Goal: Information Seeking & Learning: Compare options

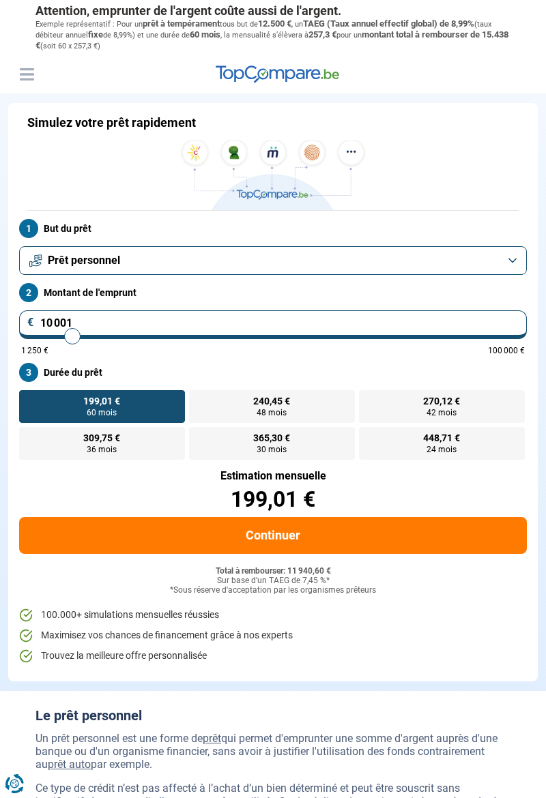
type input "8 500"
type input "8500"
type input "7 250"
type input "7250"
type input "7 000"
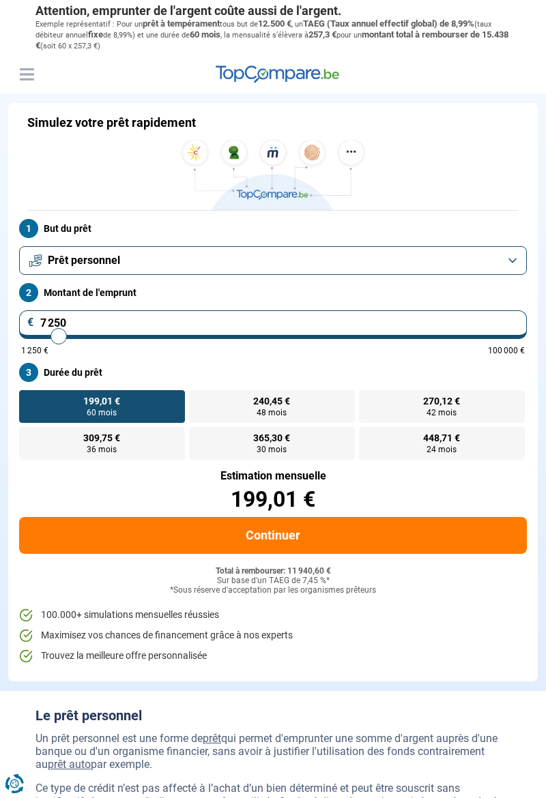
type input "7000"
type input "6 750"
type input "6750"
type input "6 500"
type input "6500"
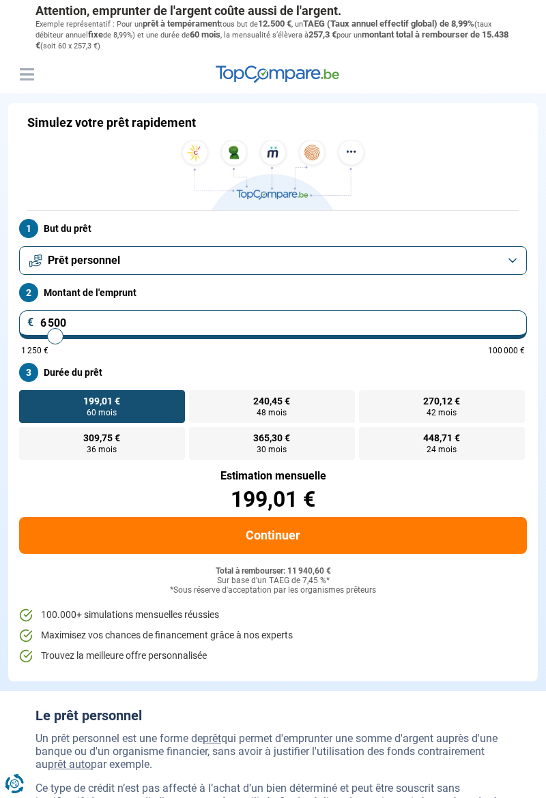
type input "6 250"
type input "6250"
type input "6 000"
type input "5750"
type input "5 750"
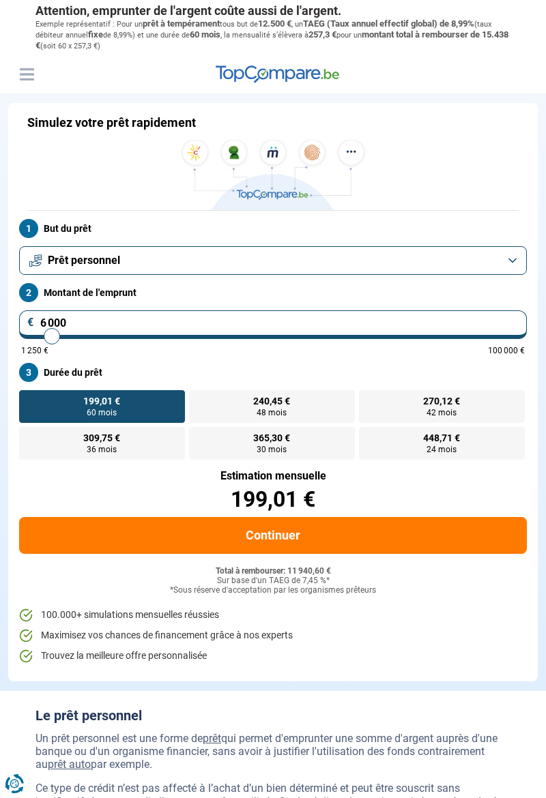
radio input "true"
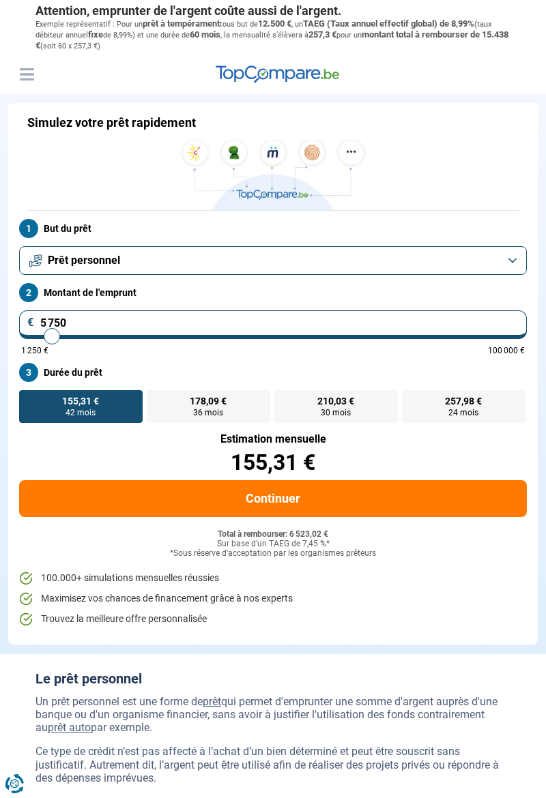
type input "6 000"
type input "6000"
type input "5 000"
type input "5000"
type input "4 750"
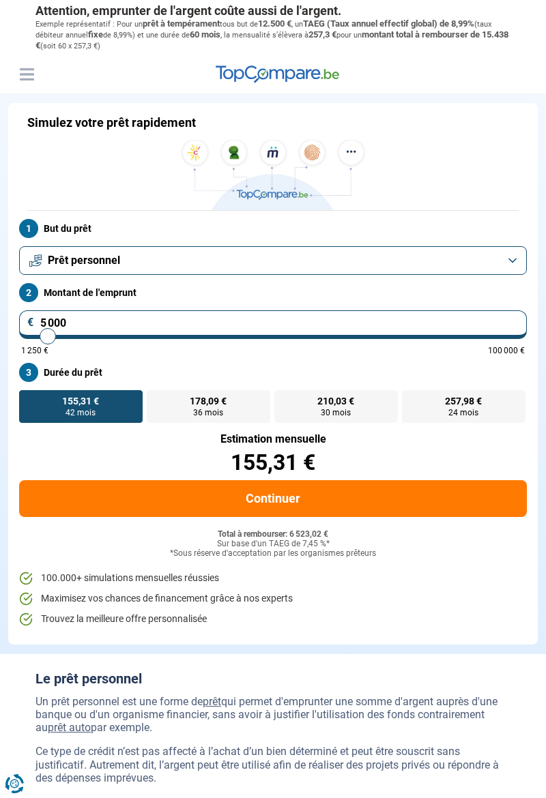
type input "4750"
type input "4 250"
type input "4250"
type input "3 500"
type input "3500"
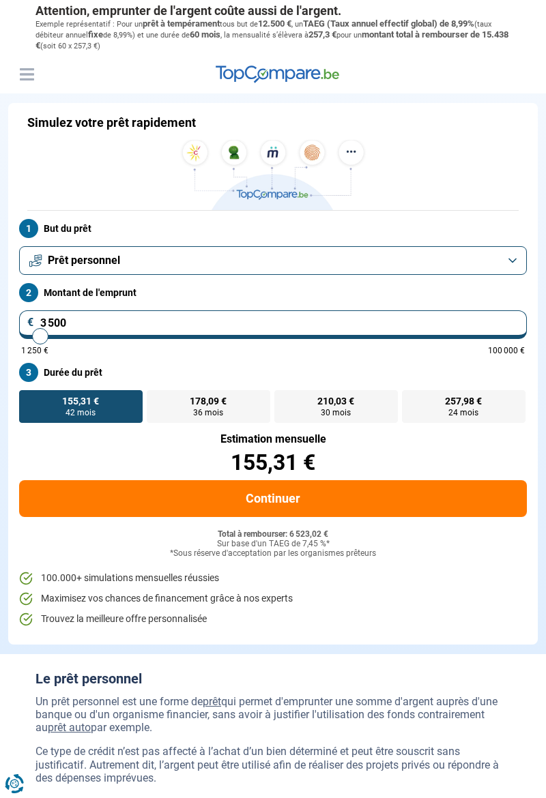
type input "3 000"
type input "3000"
type input "2 500"
type input "2500"
type input "2 000"
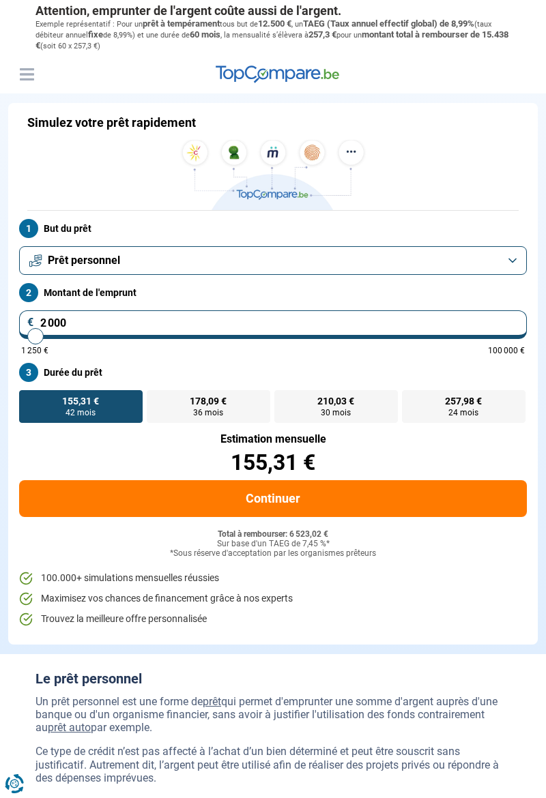
type input "2000"
type input "1 500"
type input "1250"
type input "1 250"
radio input "true"
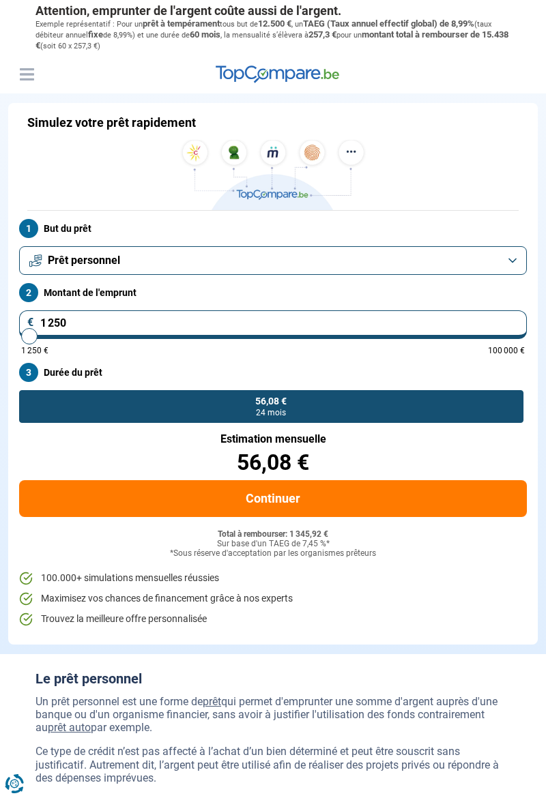
type input "2 250"
type input "2250"
type input "3 500"
type input "3500"
radio input "false"
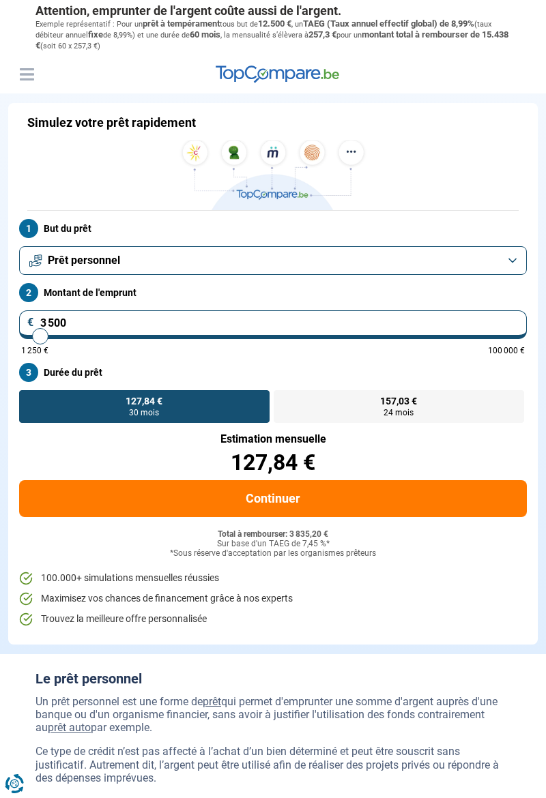
type input "3 000"
type input "3000"
type input "2 750"
type input "2750"
type input "2 000"
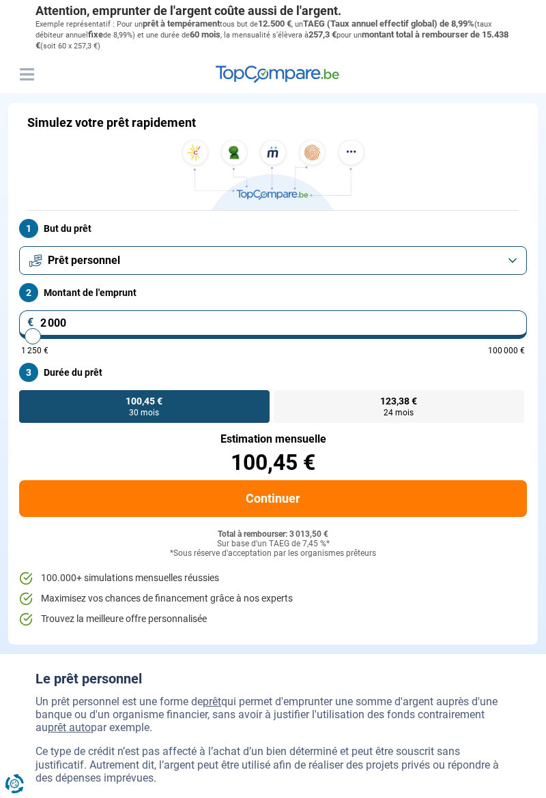
type input "2000"
radio input "true"
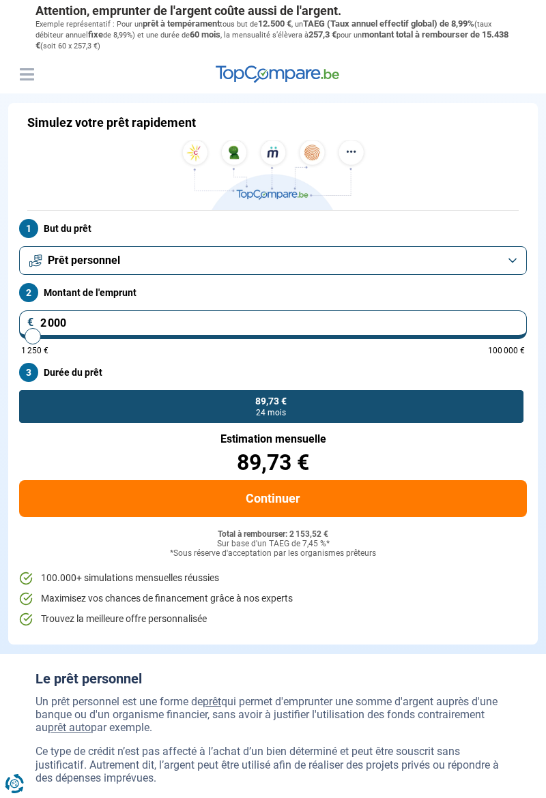
type input "1 750"
type input "1750"
type input "2 000"
type input "2000"
type input "2 500"
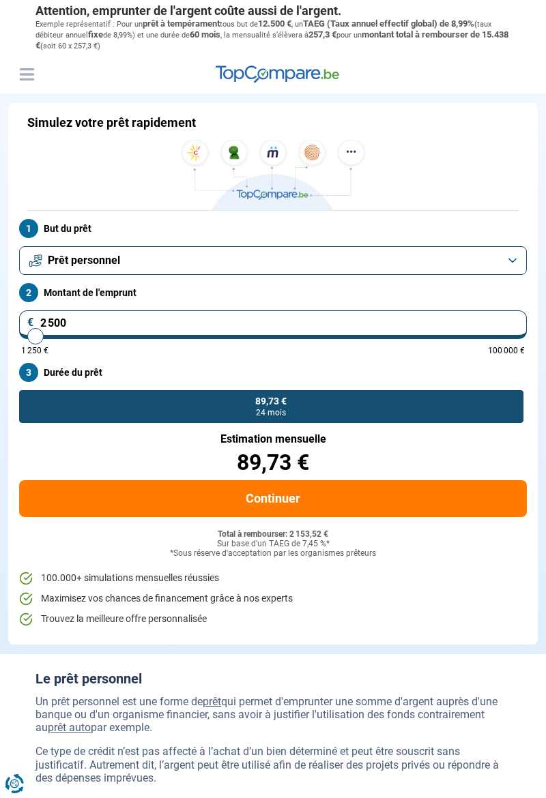
type input "2500"
type input "1 500"
type input "1500"
type input "2 750"
type input "2750"
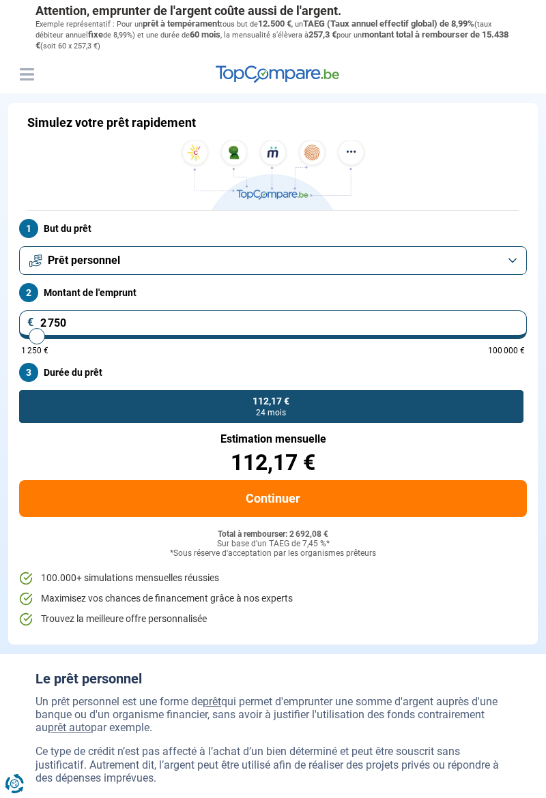
type input "3 000"
type input "3000"
type input "3 250"
type input "3500"
type input "3 500"
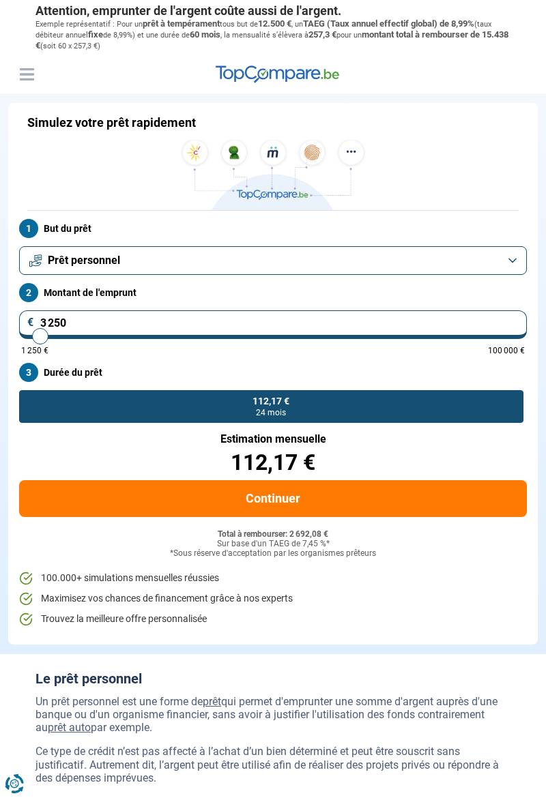
radio input "false"
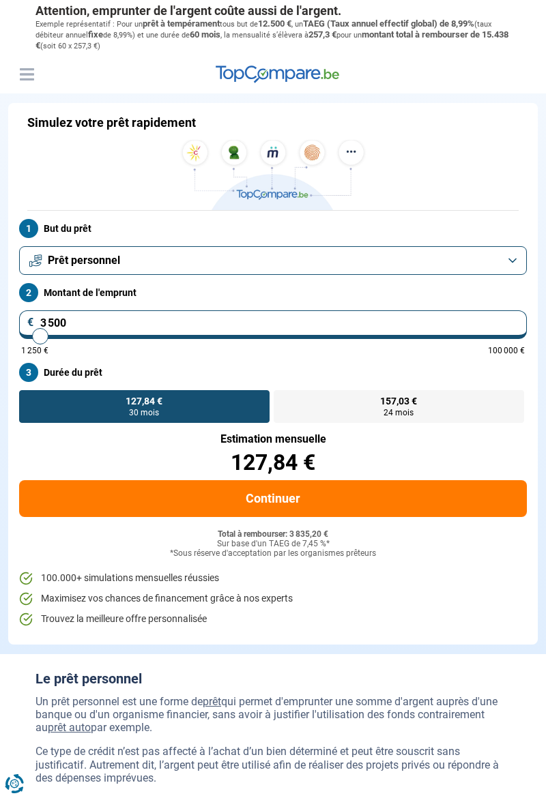
type input "2 250"
type input "2250"
type input "2 000"
type input "1750"
type input "1 750"
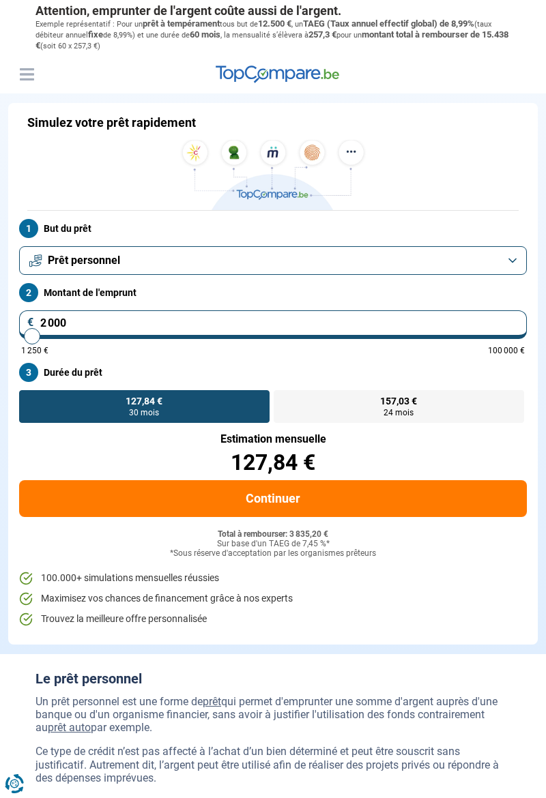
radio input "true"
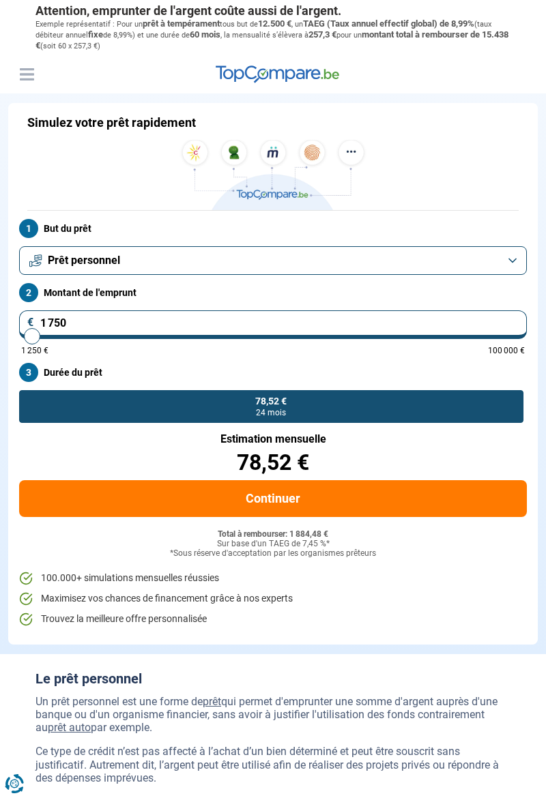
type input "1 500"
type input "1500"
type input "2 000"
type input "2000"
type input "2 500"
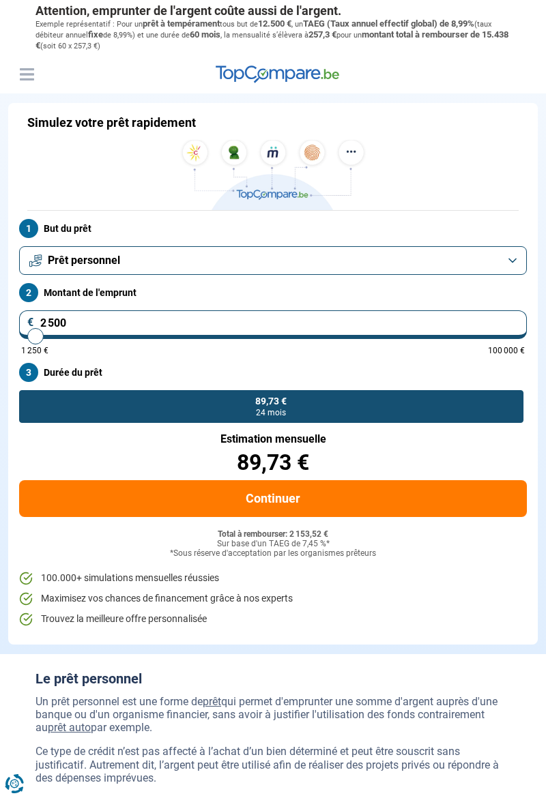
type input "2500"
type input "2 250"
type input "2250"
type input "3 500"
type input "3500"
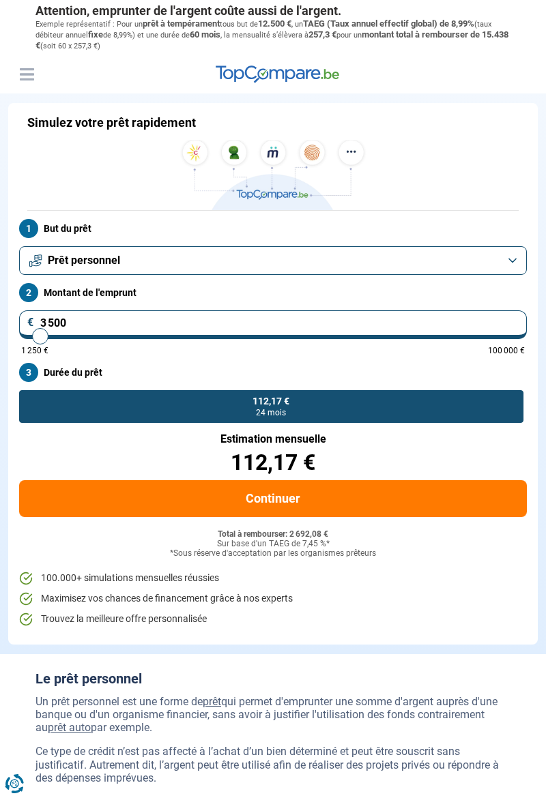
type input "3 750"
type input "3750"
radio input "false"
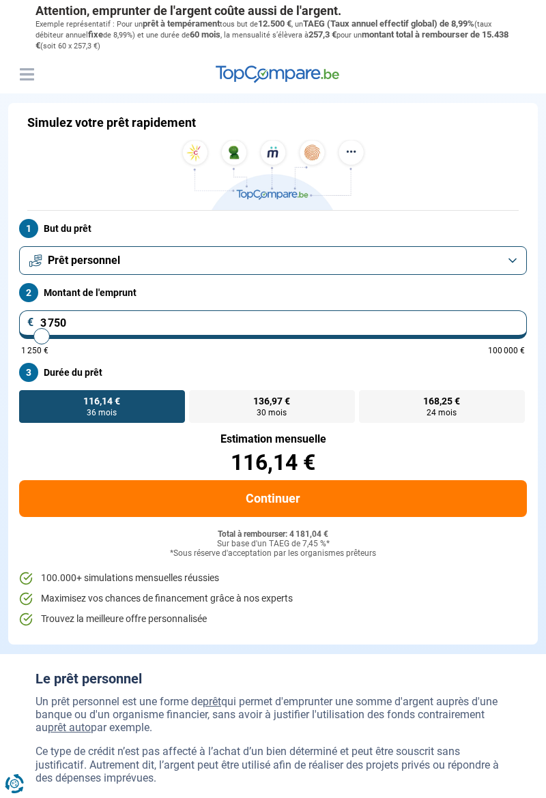
type input "3 000"
type input "3000"
radio input "true"
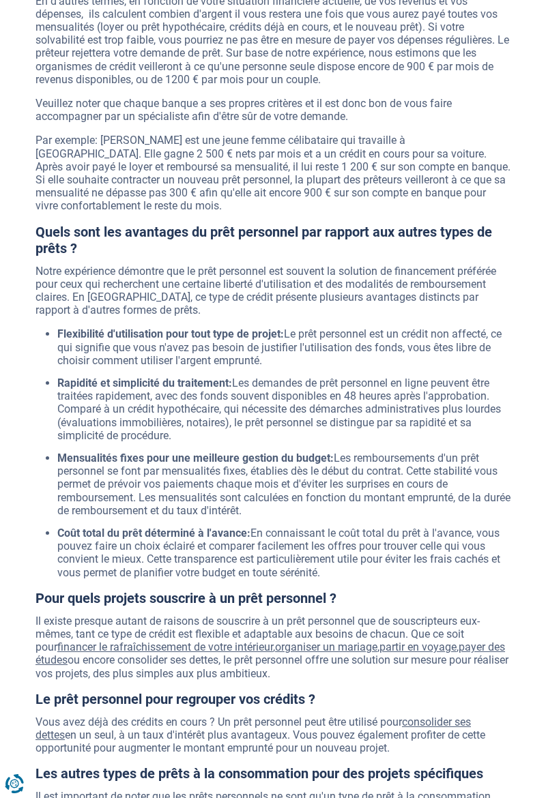
scroll to position [1233, 0]
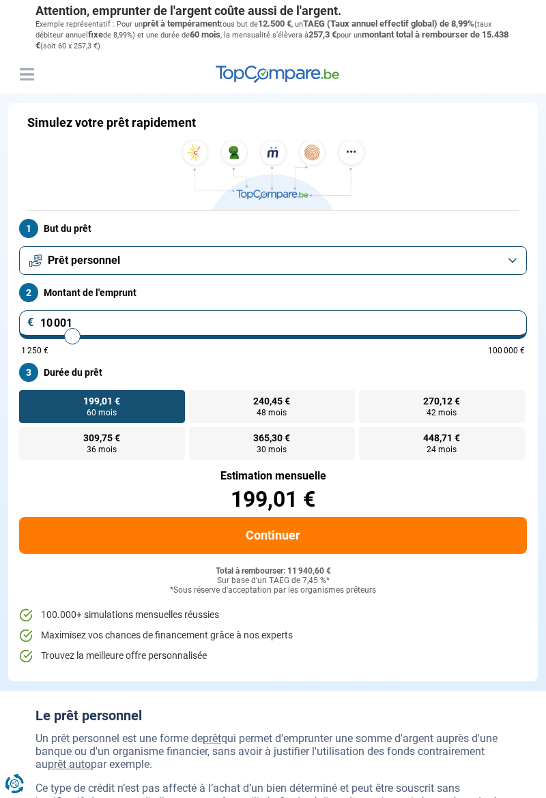
type input "9 750"
type input "9750"
type input "8 500"
type input "8500"
type input "8 250"
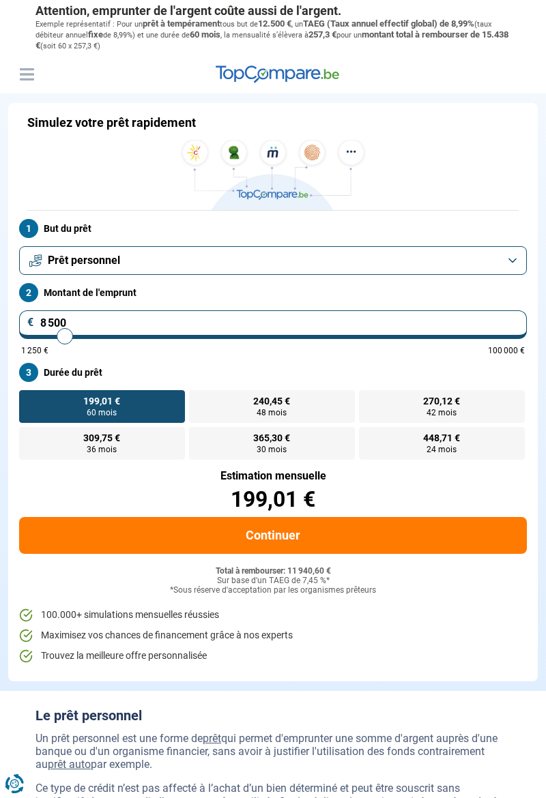
type input "8250"
type input "7 750"
type input "7750"
type input "7 250"
type input "7250"
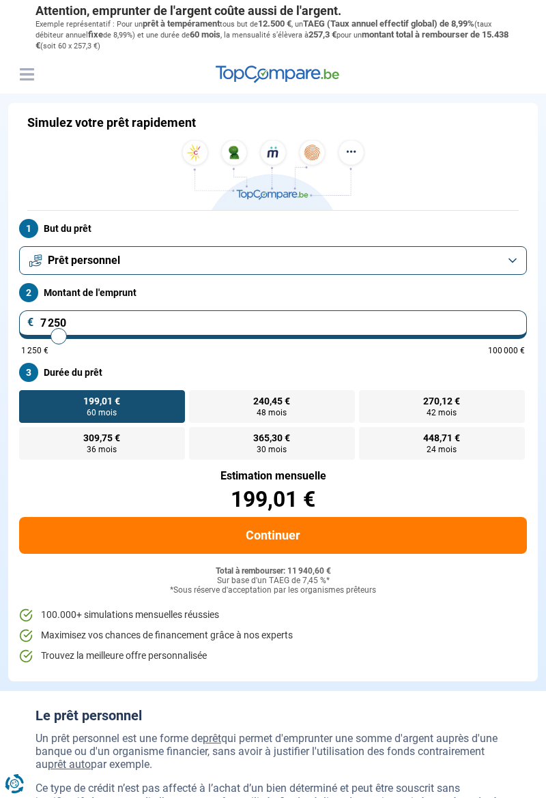
type input "6 750"
type input "6750"
type input "6 500"
type input "6500"
type input "6 000"
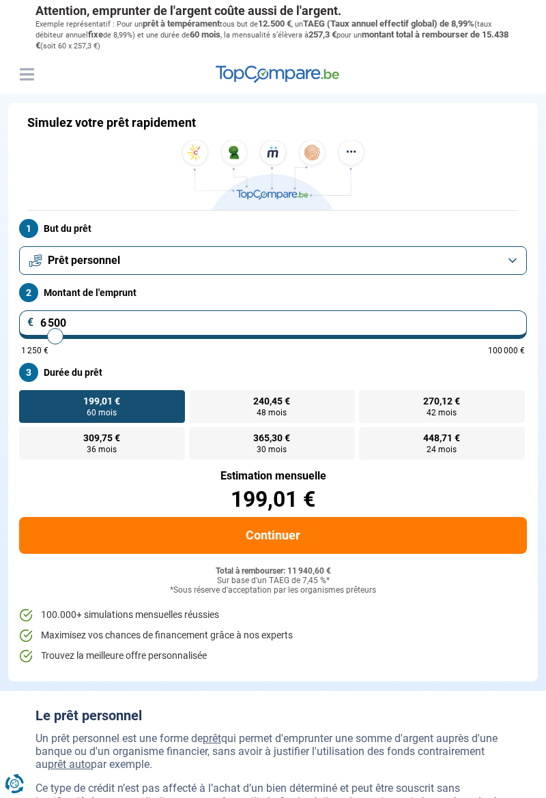
type input "6000"
type input "5 500"
type input "5500"
type input "5 250"
type input "5250"
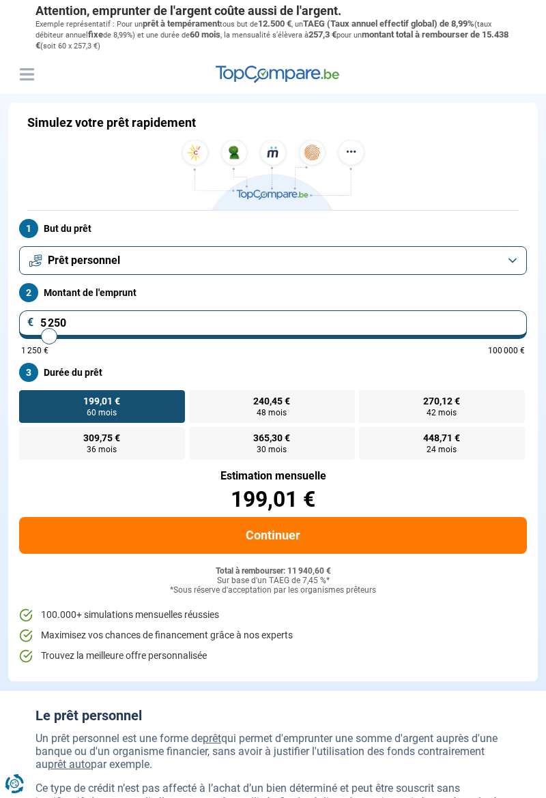
type input "4 750"
type input "4750"
type input "4 500"
type input "4500"
type input "4 000"
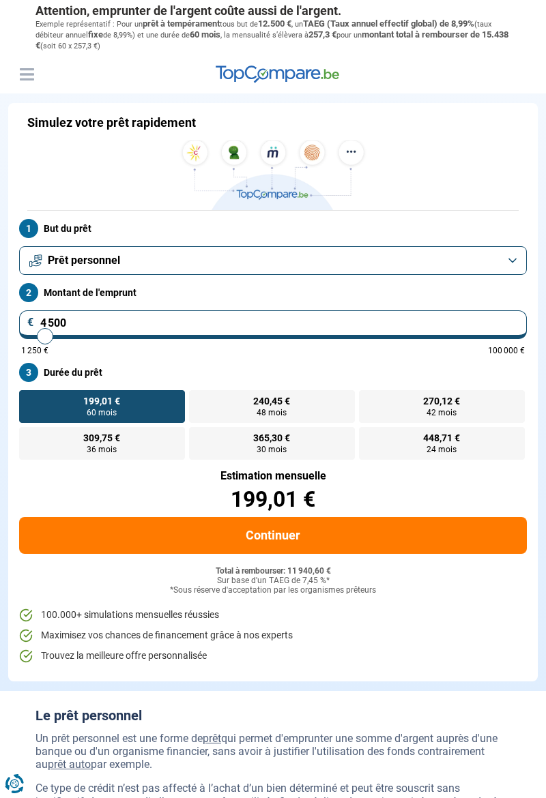
type input "4000"
type input "3 750"
type input "3750"
type input "3 500"
type input "3500"
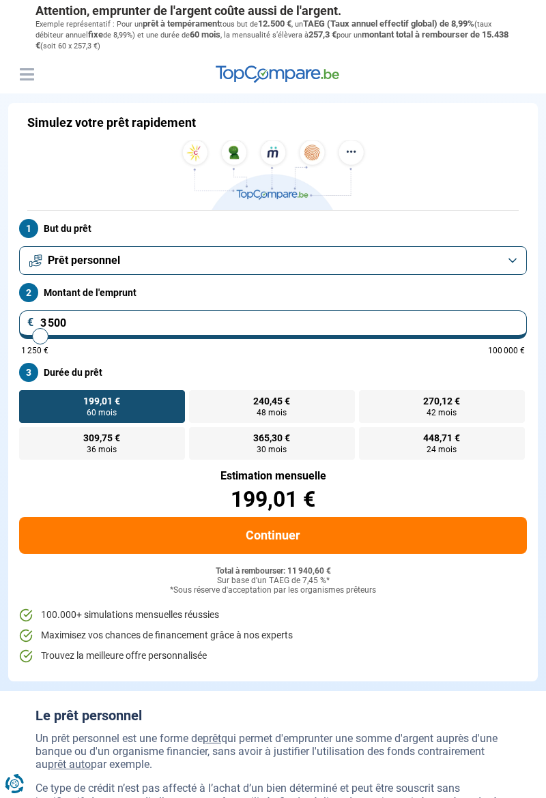
type input "3 250"
type input "3250"
type input "3 000"
type input "3000"
type input "2 750"
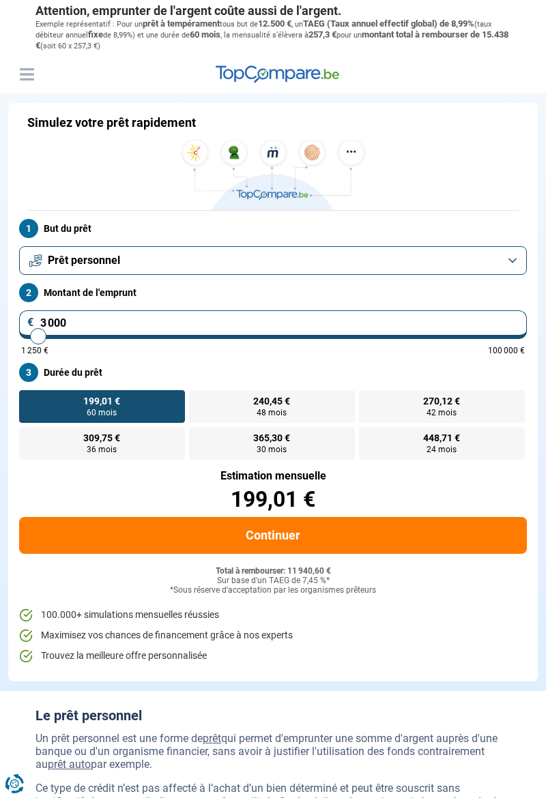
type input "2750"
type input "2 500"
type input "2500"
type input "2 250"
type input "2250"
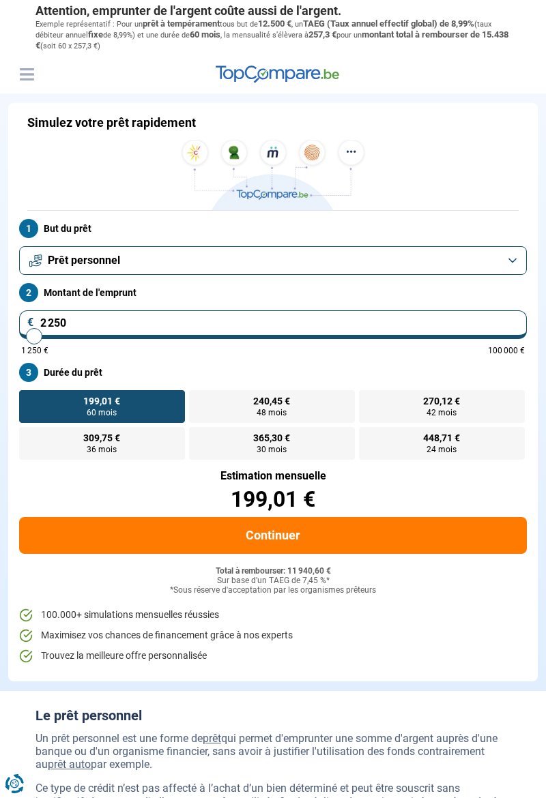
type input "2 000"
type input "2000"
type input "1 750"
type input "1750"
type input "1 500"
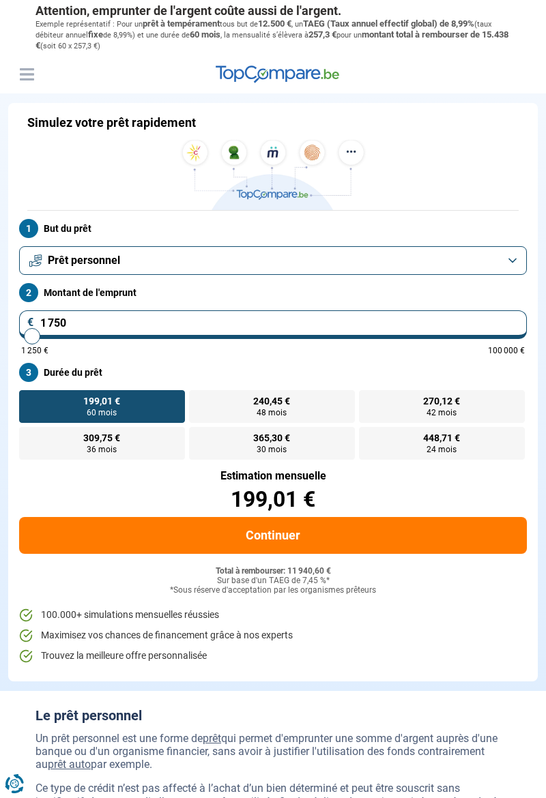
type input "1500"
type input "1 250"
type input "1250"
radio input "true"
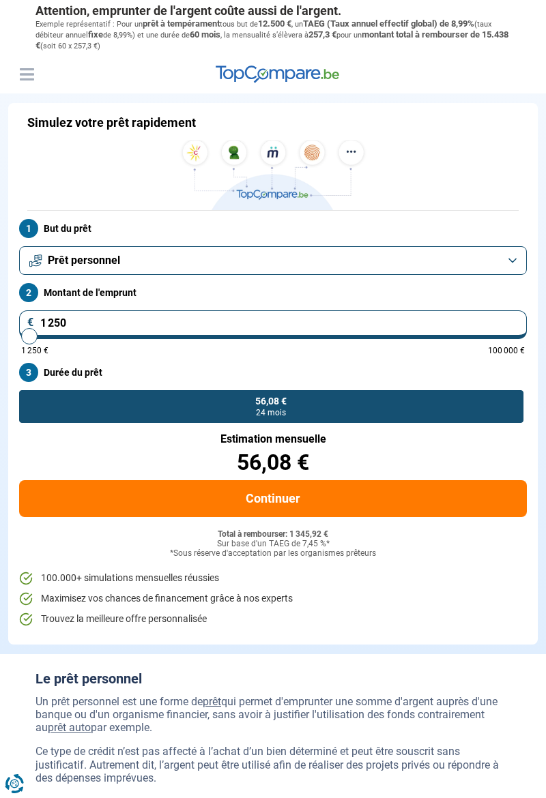
type input "2 250"
type input "2250"
type input "2 500"
type input "2500"
type input "2 750"
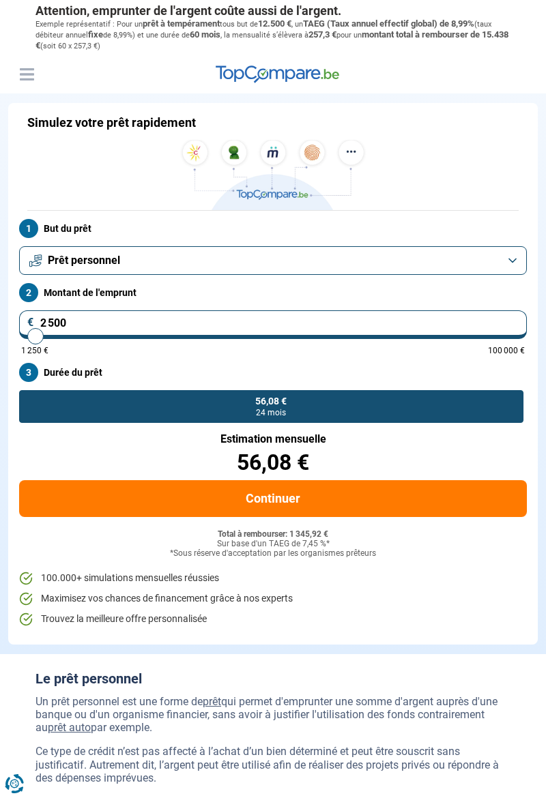
type input "2750"
type input "3 000"
type input "3000"
radio input "false"
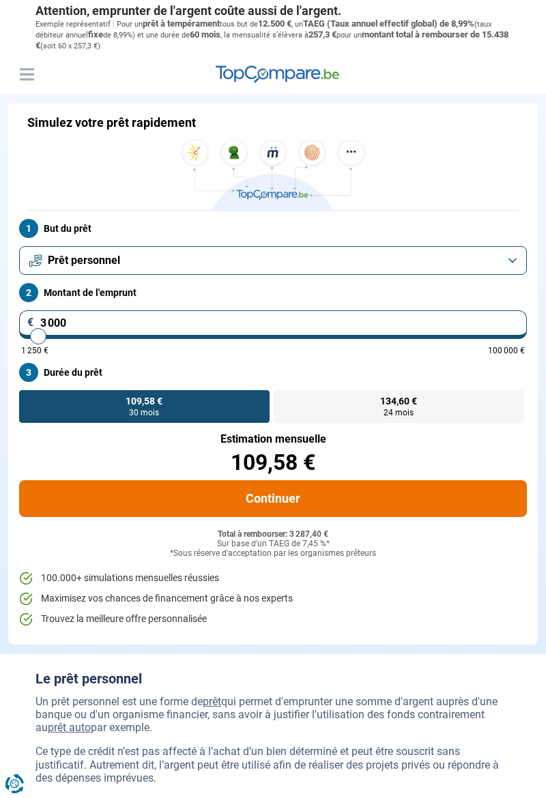
click at [424, 495] on button "Continuer" at bounding box center [272, 498] width 507 height 37
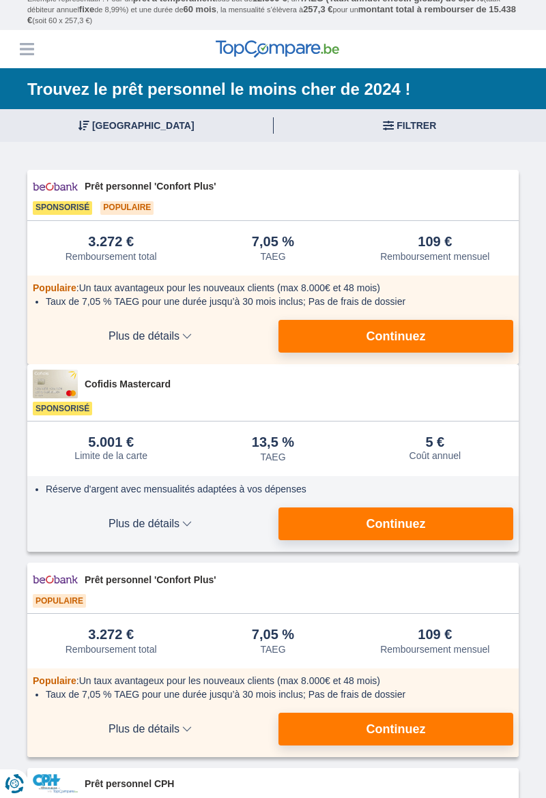
scroll to position [10, 0]
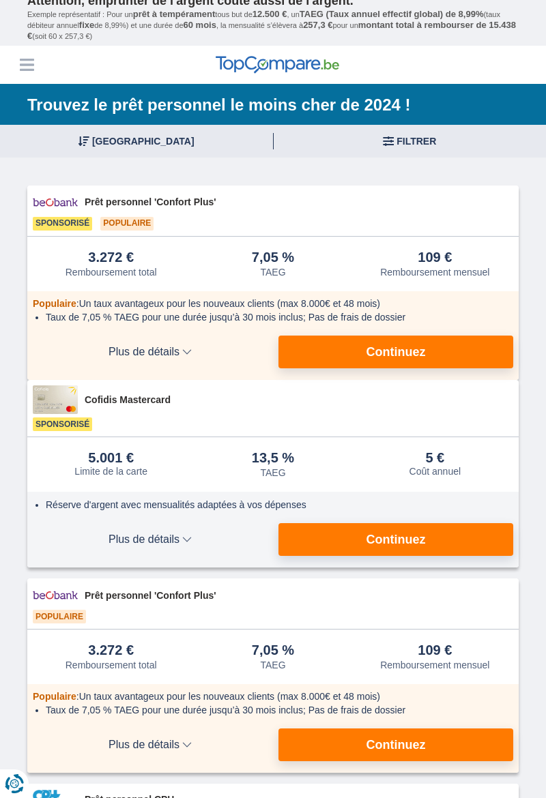
click at [131, 536] on span "Plus de détails" at bounding box center [150, 539] width 235 height 11
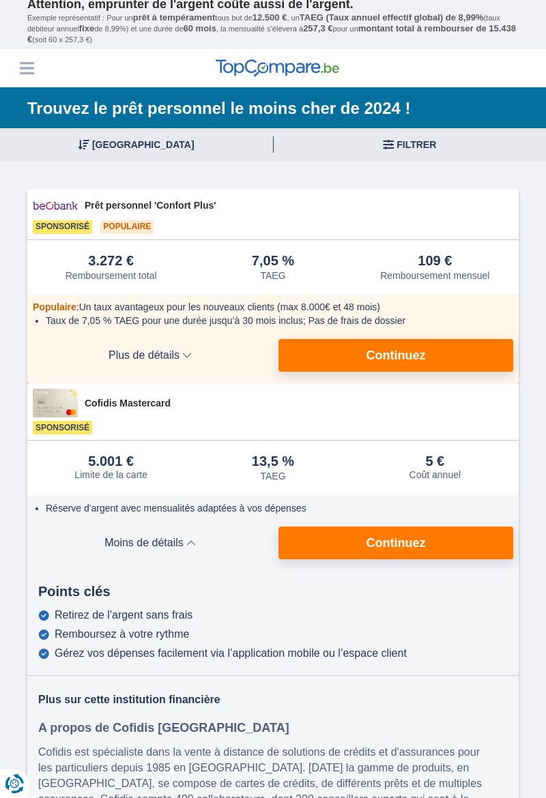
scroll to position [0, 0]
